Goal: Entertainment & Leisure: Consume media (video, audio)

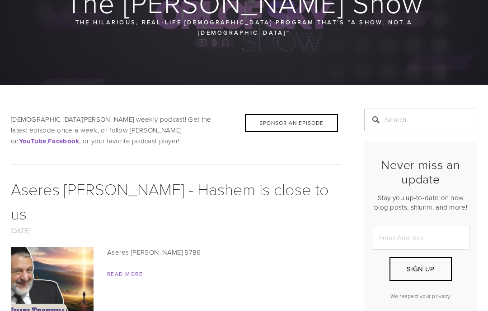
scroll to position [130, 0]
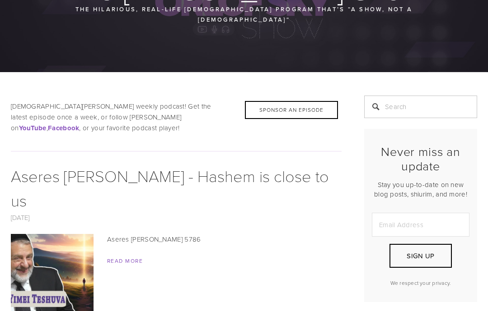
click at [75, 234] on img at bounding box center [52, 275] width 147 height 83
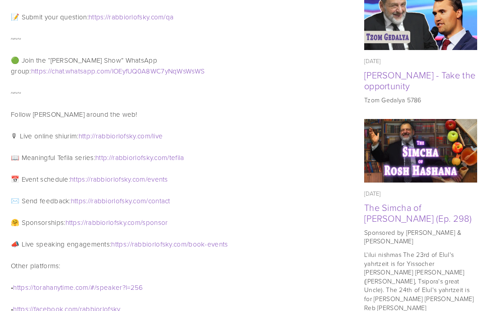
scroll to position [617, 0]
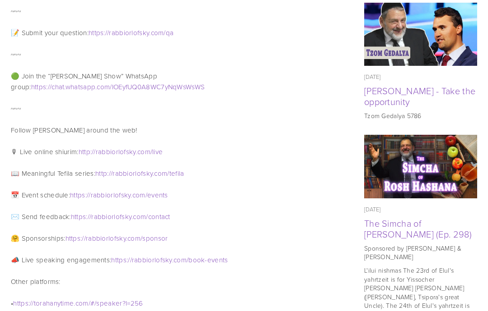
click at [422, 135] on img at bounding box center [420, 167] width 113 height 64
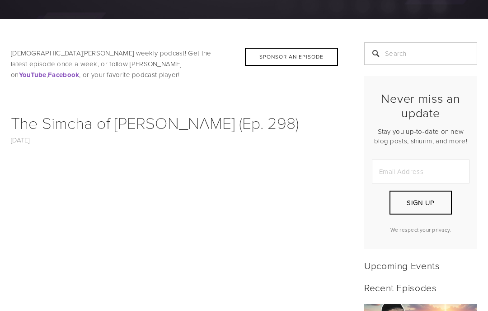
scroll to position [284, 0]
